Goal: Check status: Check status

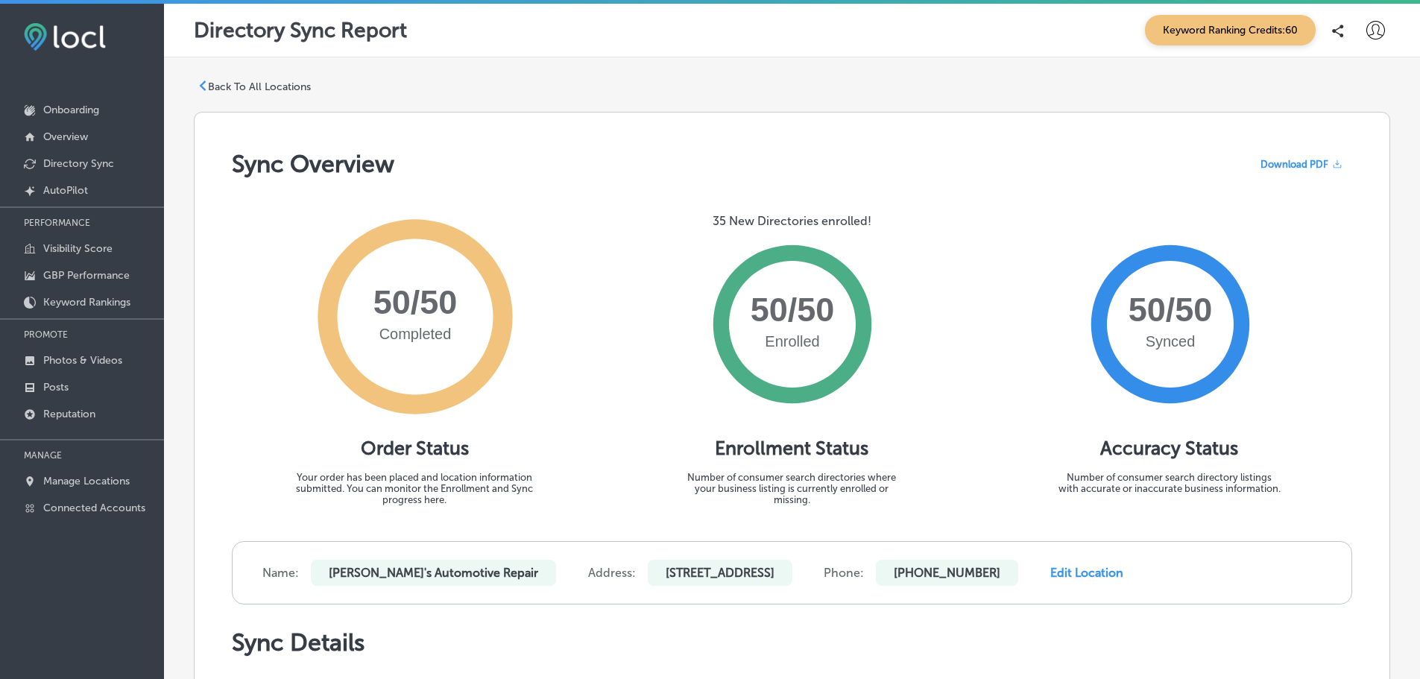
click at [1367, 26] on icon at bounding box center [1376, 30] width 19 height 19
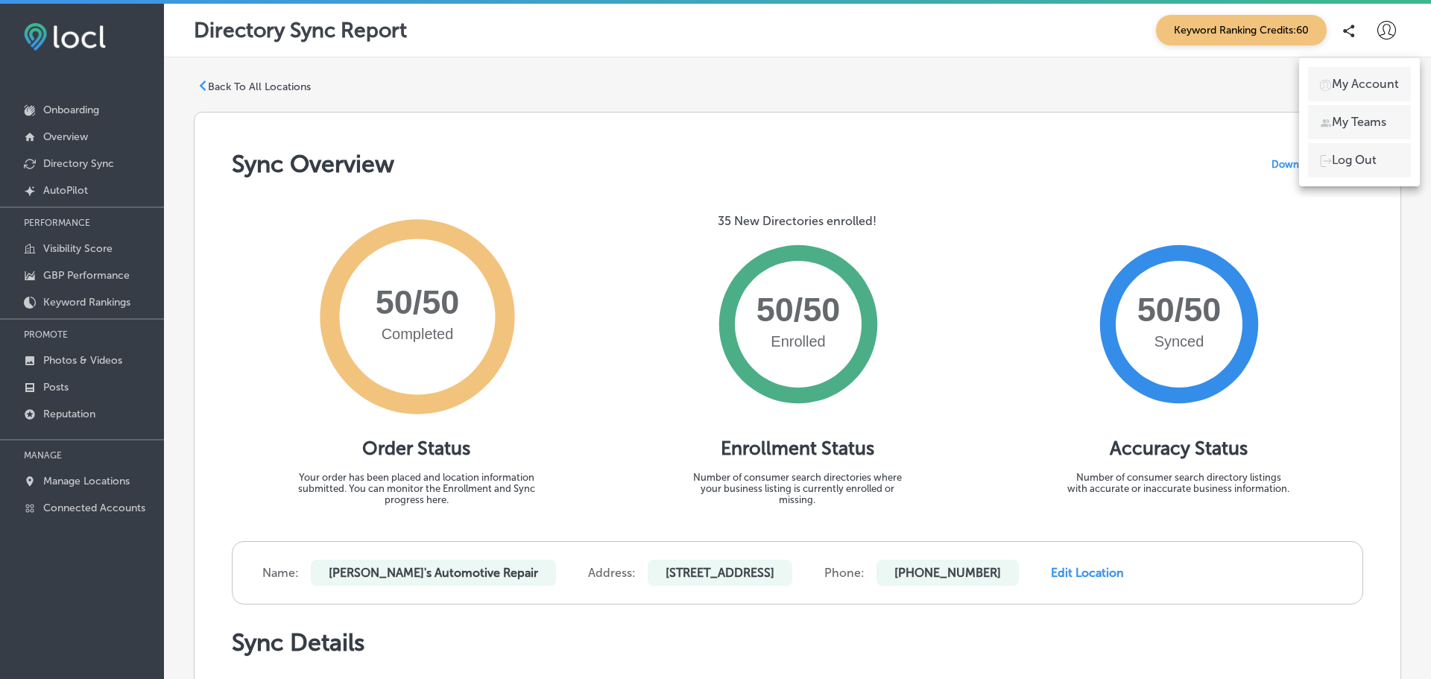
click at [968, 81] on div at bounding box center [715, 339] width 1431 height 679
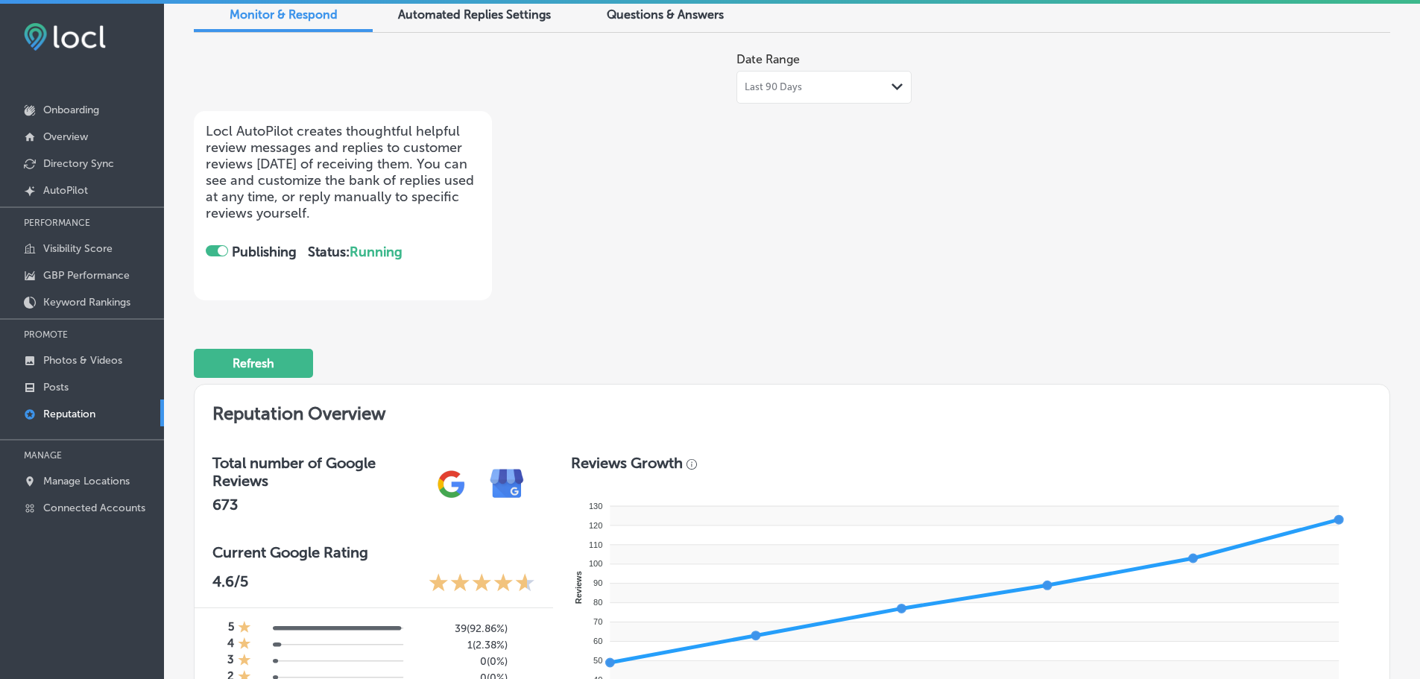
scroll to position [447, 0]
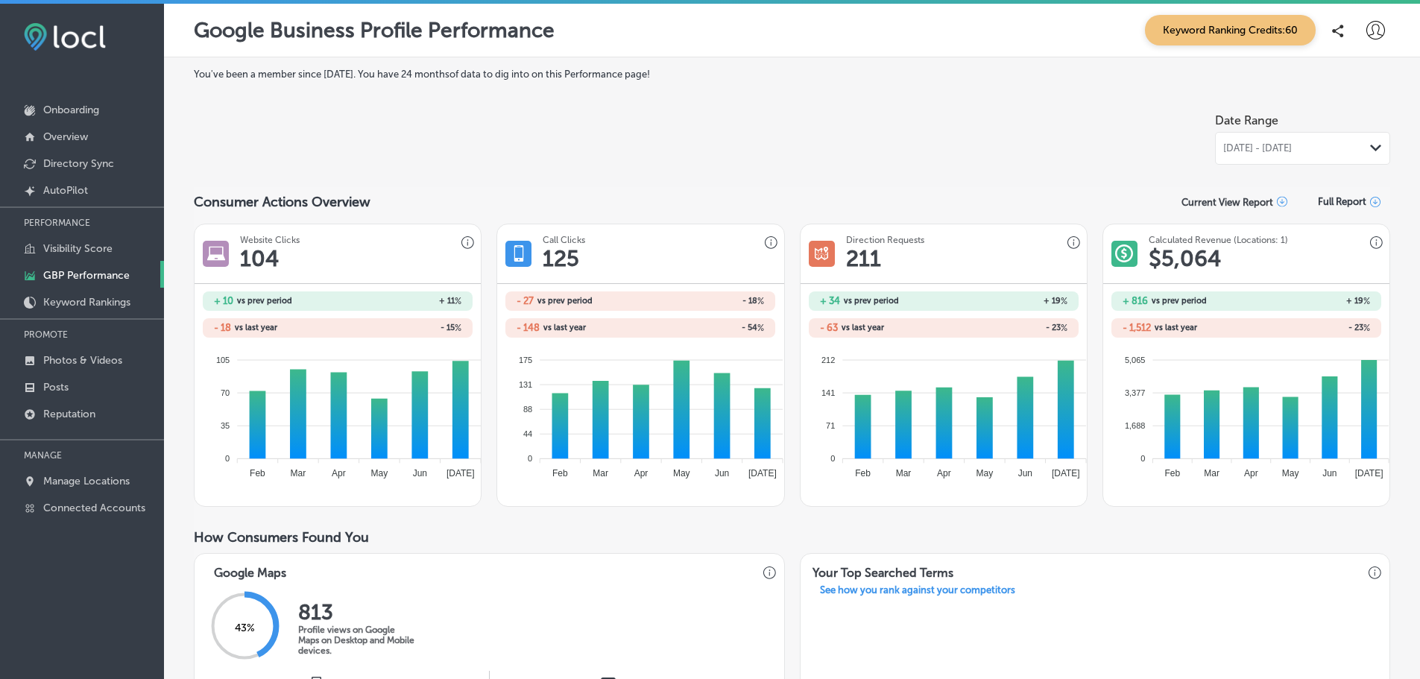
click at [1321, 141] on div "[DATE] - [DATE] Path Created with Sketch." at bounding box center [1302, 148] width 175 height 33
